Goal: Task Accomplishment & Management: Manage account settings

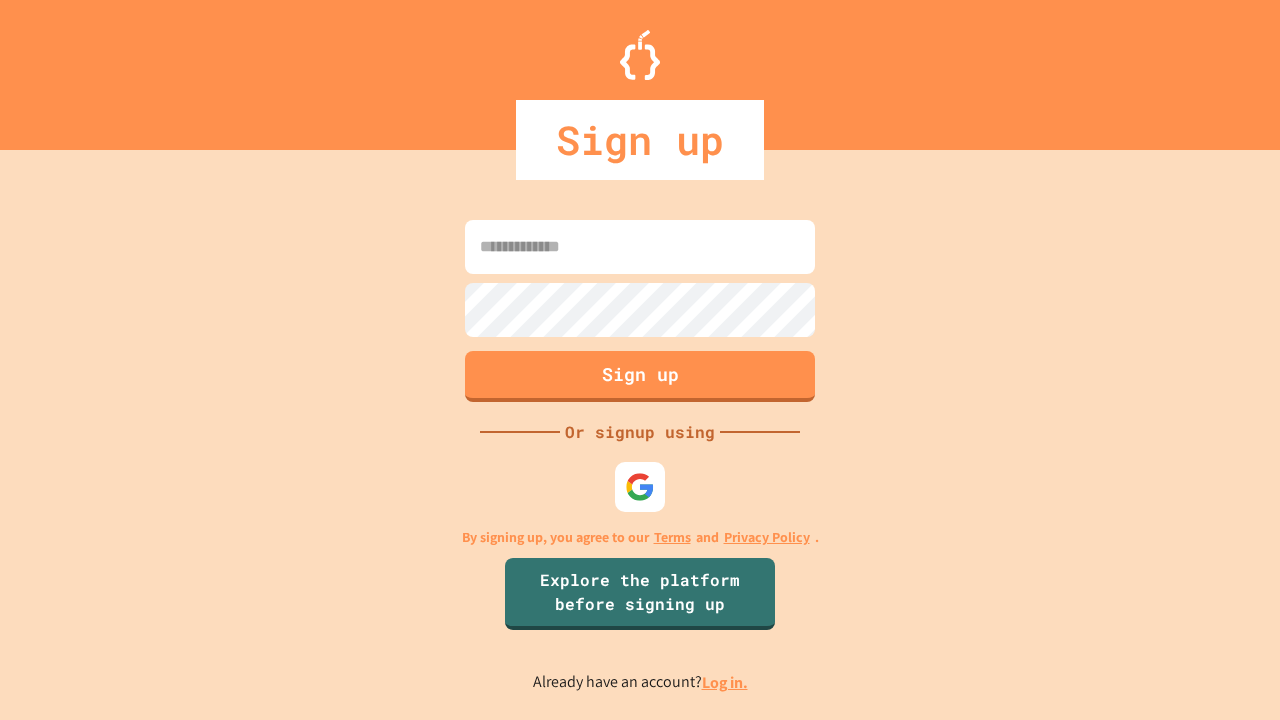
click at [726, 682] on link "Log in." at bounding box center [725, 682] width 46 height 21
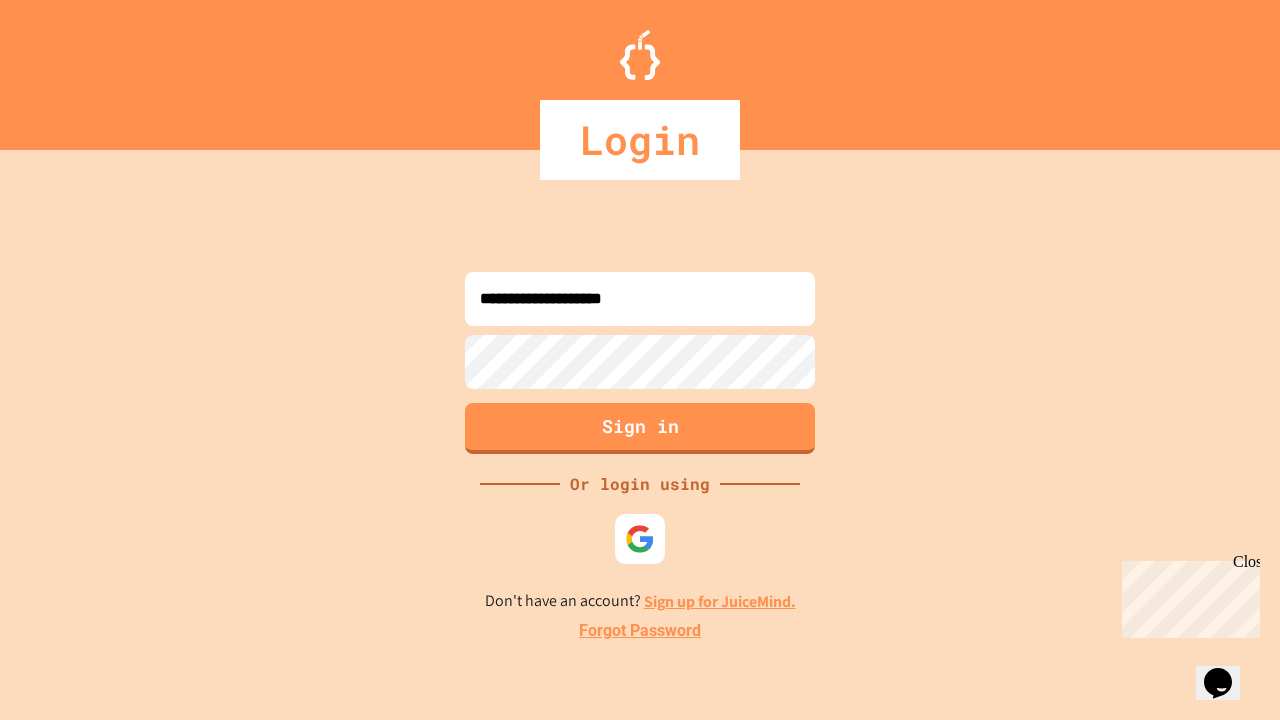
type input "**********"
